Goal: Task Accomplishment & Management: Use online tool/utility

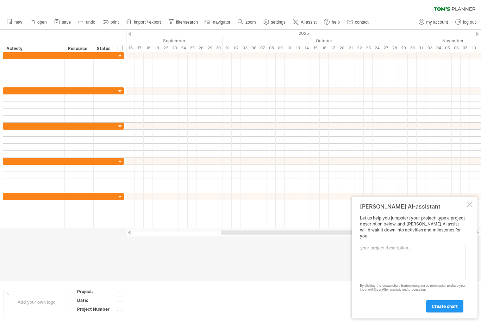
click at [312, 23] on span "AI assist" at bounding box center [309, 22] width 16 height 5
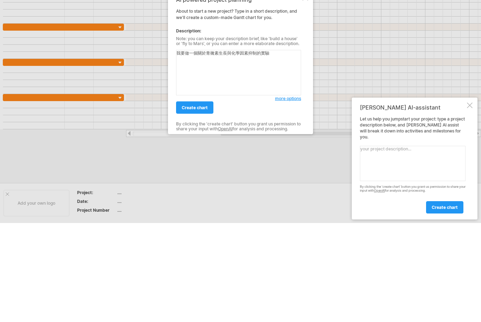
type textarea "我要做一個關於青黴素生長與化學因素抑制的實驗，"
click at [199, 204] on span "create chart" at bounding box center [195, 206] width 26 height 5
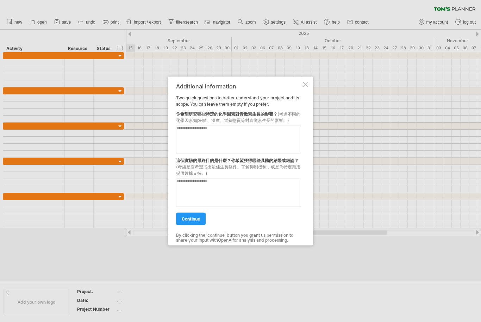
click at [228, 138] on textarea at bounding box center [238, 140] width 125 height 28
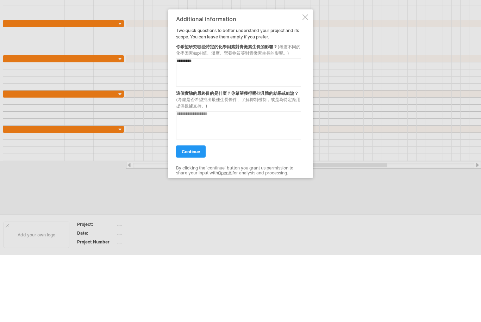
type textarea "*********"
click at [244, 179] on textarea at bounding box center [238, 193] width 125 height 28
type textarea "**********"
click at [307, 101] on div "**********" at bounding box center [240, 161] width 145 height 169
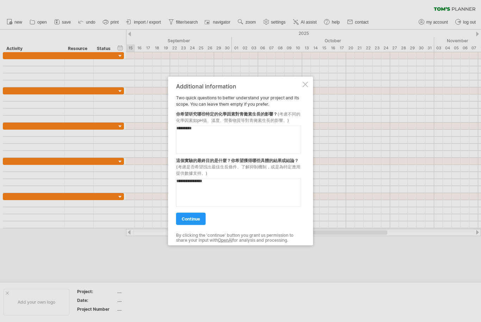
click at [195, 220] on span "continue" at bounding box center [191, 218] width 18 height 5
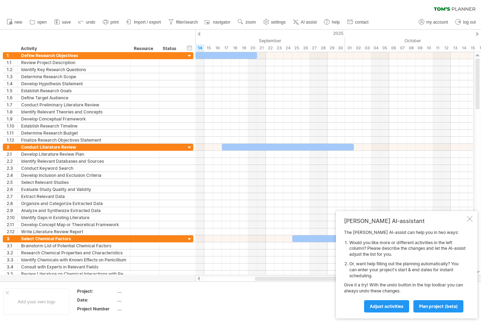
click at [467, 219] on div at bounding box center [470, 219] width 6 height 6
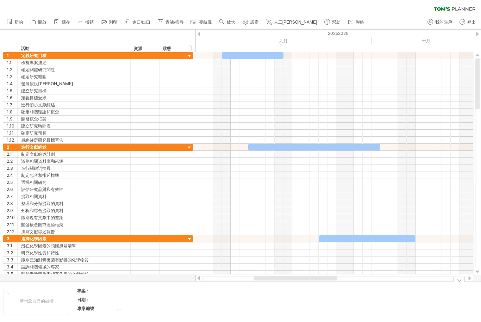
click at [61, 21] on link "儲存" at bounding box center [62, 22] width 20 height 9
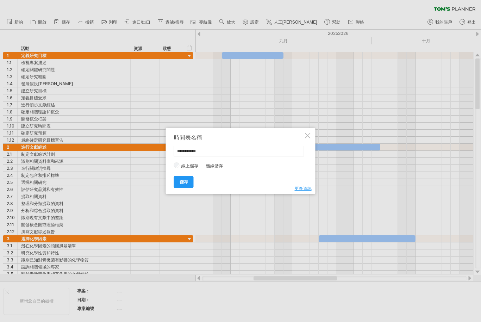
click at [185, 184] on span "儲存" at bounding box center [184, 181] width 8 height 5
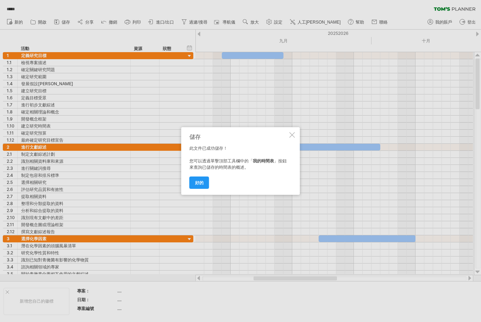
click at [208, 177] on link "好的" at bounding box center [199, 182] width 20 height 12
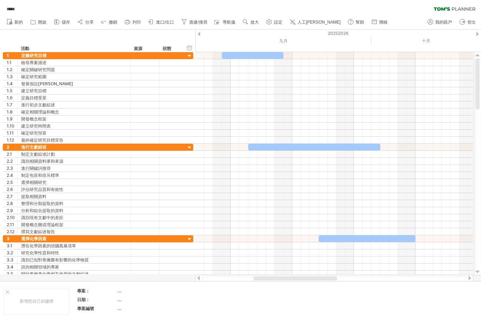
click at [89, 15] on ul "新的" at bounding box center [196, 22] width 387 height 15
click at [87, 20] on span "分享" at bounding box center [89, 22] width 8 height 5
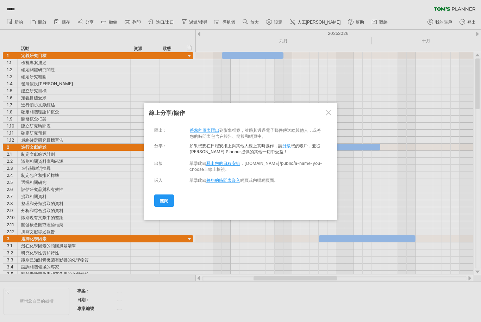
click at [164, 197] on link "關閉" at bounding box center [164, 200] width 20 height 12
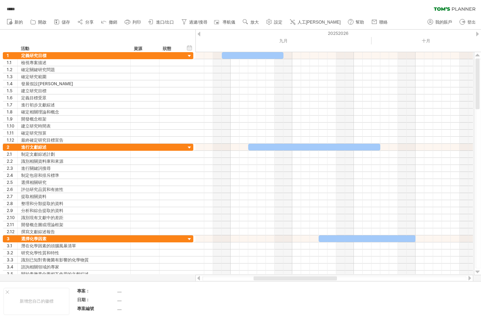
click at [64, 22] on span "儲存" at bounding box center [66, 22] width 8 height 5
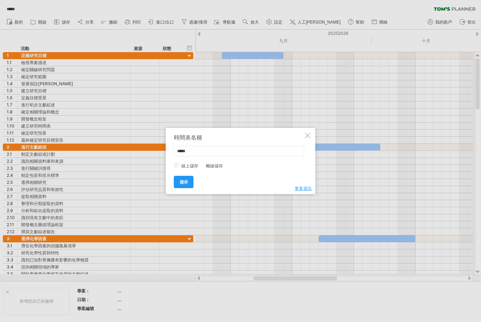
click at [179, 183] on link "儲存" at bounding box center [184, 182] width 20 height 12
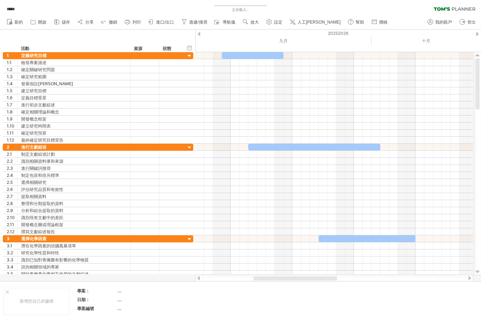
click at [92, 22] on span "分享" at bounding box center [89, 22] width 8 height 5
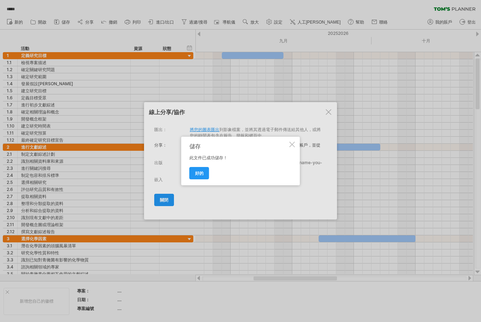
click at [195, 169] on link "好的" at bounding box center [199, 173] width 20 height 12
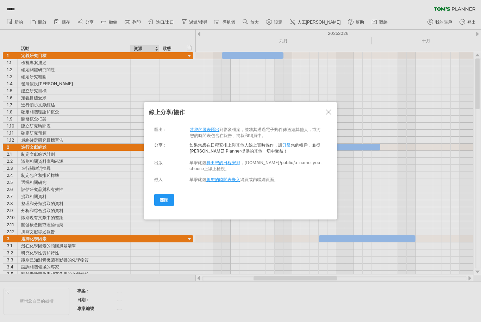
click at [156, 163] on div "出版" at bounding box center [158, 163] width 8 height 6
click at [167, 202] on span "關閉" at bounding box center [164, 199] width 8 height 5
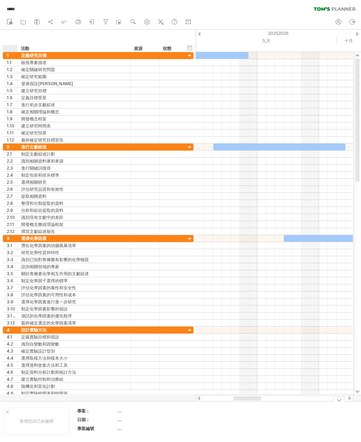
click at [10, 321] on div "新增您自己的徽標" at bounding box center [37, 421] width 66 height 27
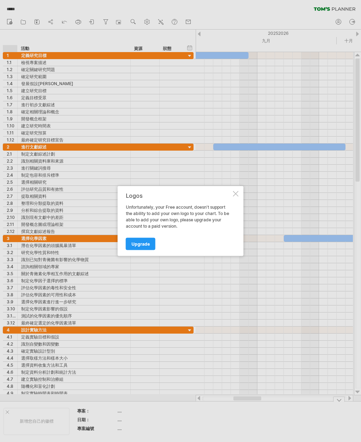
click at [232, 185] on div at bounding box center [180, 221] width 361 height 442
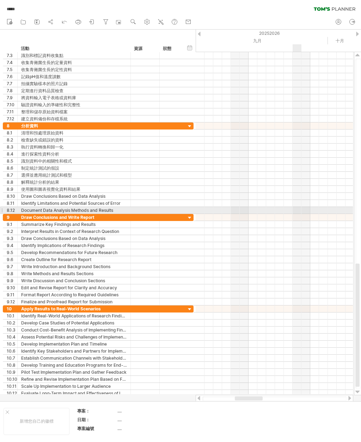
click at [305, 208] on div at bounding box center [273, 210] width 157 height 7
